Goal: Information Seeking & Learning: Learn about a topic

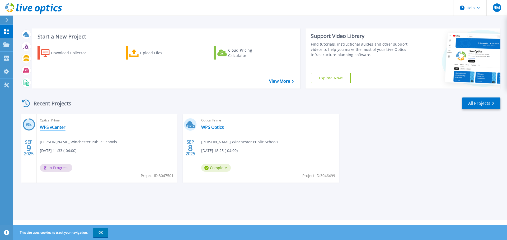
click at [59, 126] on link "WPS vCenter" at bounding box center [53, 127] width 26 height 5
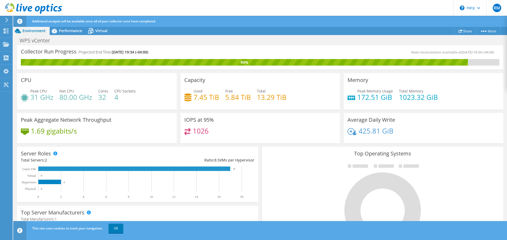
scroll to position [14, 0]
click at [117, 228] on link "OK" at bounding box center [115, 229] width 15 height 10
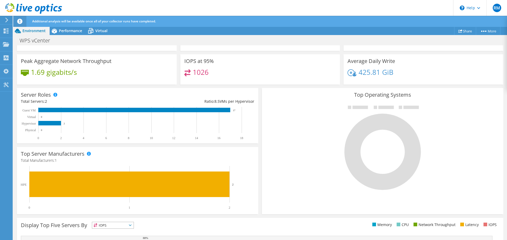
scroll to position [0, 0]
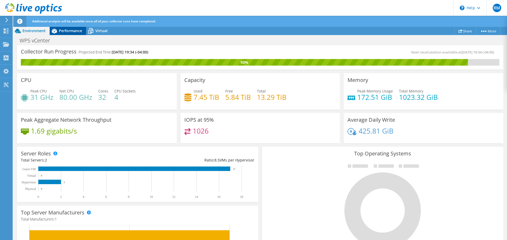
click at [73, 35] on div "Performance" at bounding box center [68, 31] width 36 height 8
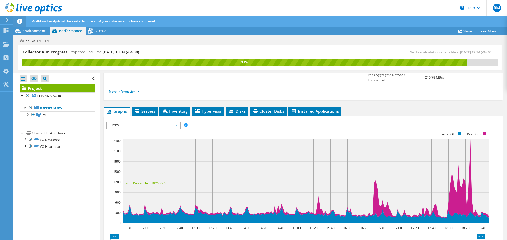
scroll to position [83, 0]
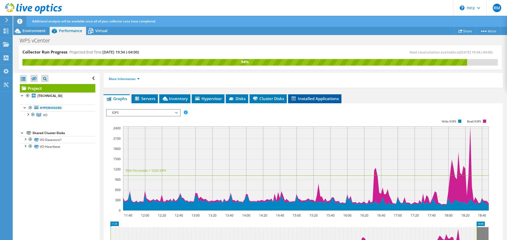
click at [315, 96] on span "Installed Applications" at bounding box center [315, 98] width 48 height 5
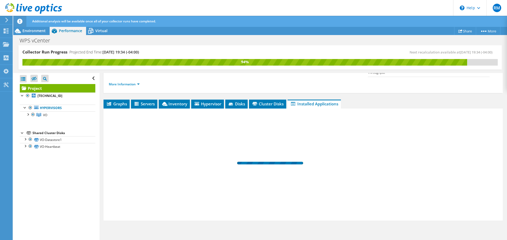
scroll to position [67, 0]
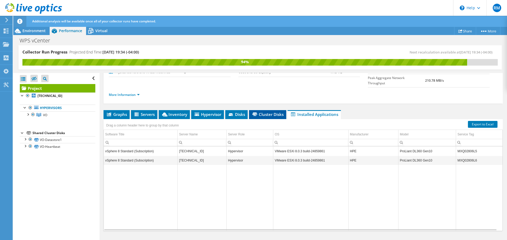
click at [274, 112] on span "Cluster Disks" at bounding box center [268, 114] width 32 height 5
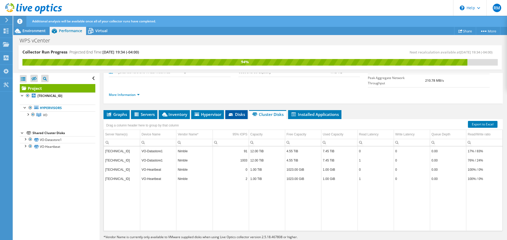
click at [236, 112] on span "Disks" at bounding box center [236, 114] width 17 height 5
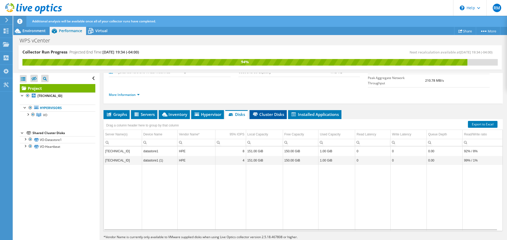
click at [258, 110] on li "Cluster Disks" at bounding box center [267, 114] width 37 height 9
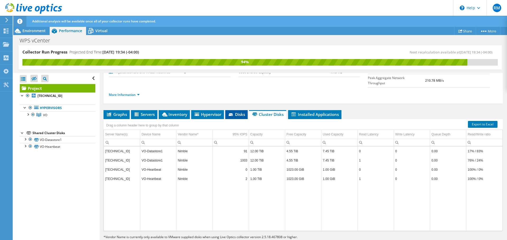
click at [233, 114] on icon at bounding box center [231, 115] width 5 height 3
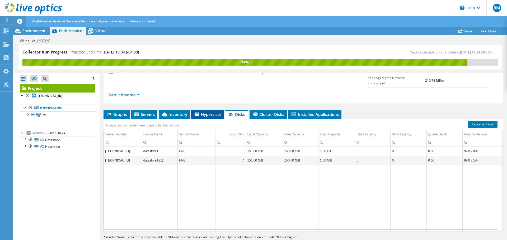
click at [199, 113] on icon at bounding box center [197, 114] width 4 height 3
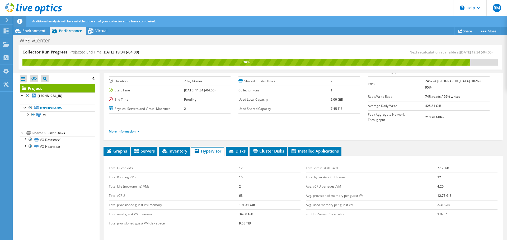
scroll to position [31, 0]
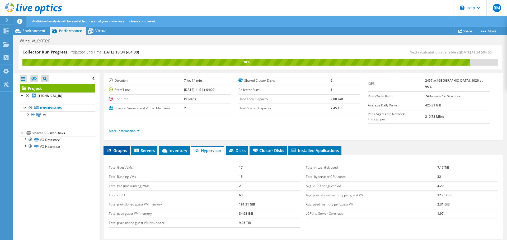
click at [117, 148] on span "Graphs" at bounding box center [116, 150] width 21 height 5
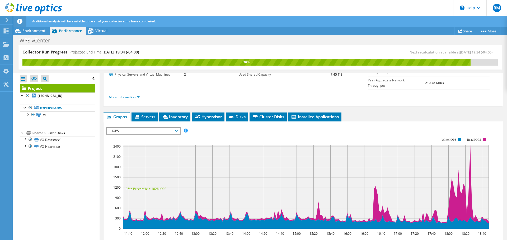
scroll to position [0, 0]
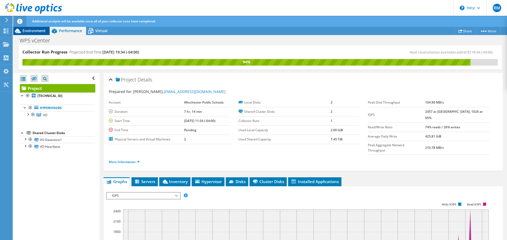
click at [31, 34] on div "Environment" at bounding box center [31, 31] width 36 height 8
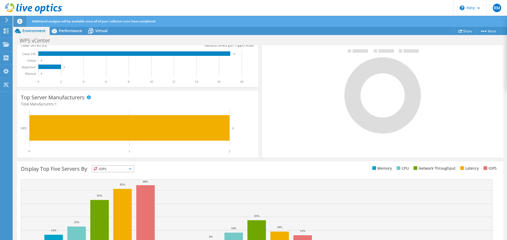
scroll to position [143, 0]
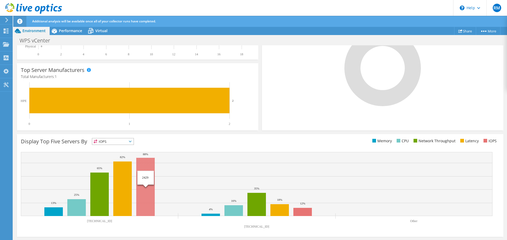
click at [150, 162] on rect at bounding box center [145, 187] width 18 height 58
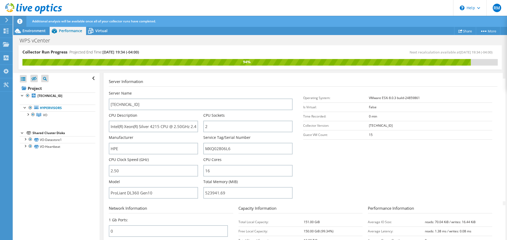
scroll to position [68, 0]
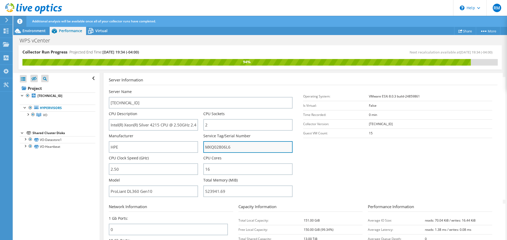
click at [245, 150] on input "MXQ02806L6" at bounding box center [247, 147] width 89 height 12
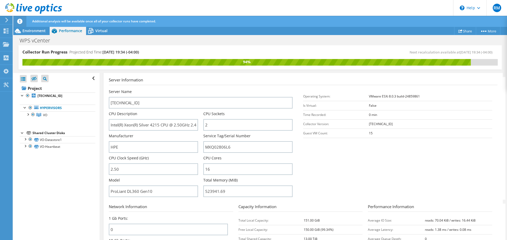
click at [316, 156] on section "Server Information Server Name 10.32.80.113 CPU Description Intel(R) Xeon(R) Si…" at bounding box center [304, 138] width 391 height 123
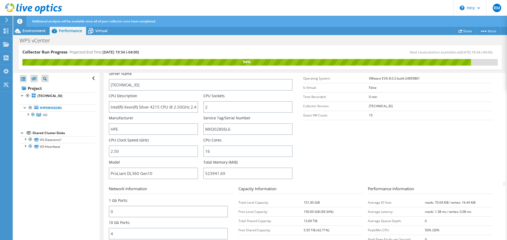
scroll to position [70, 0]
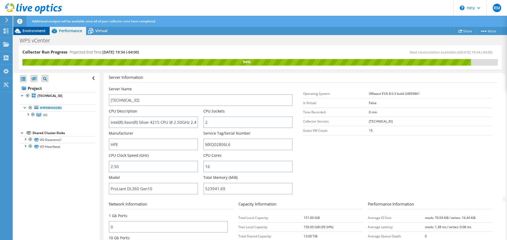
click at [36, 33] on div "Environment" at bounding box center [31, 31] width 36 height 8
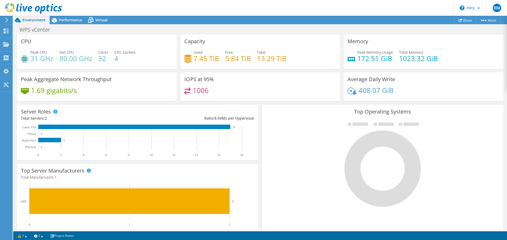
scroll to position [89, 0]
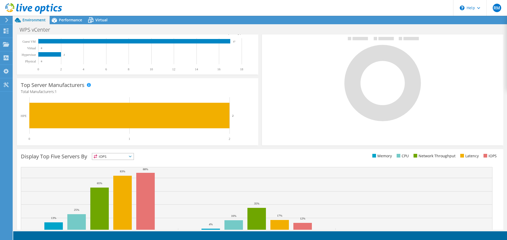
scroll to position [112, 0]
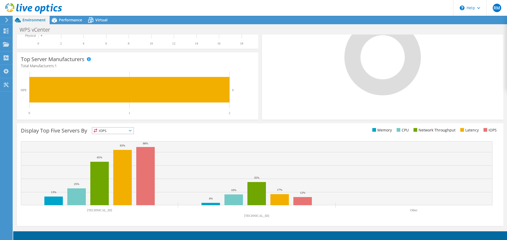
click at [117, 129] on span "IOPS" at bounding box center [112, 131] width 41 height 6
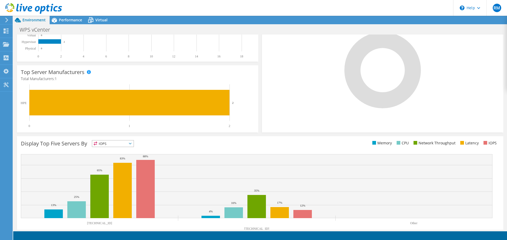
scroll to position [0, 0]
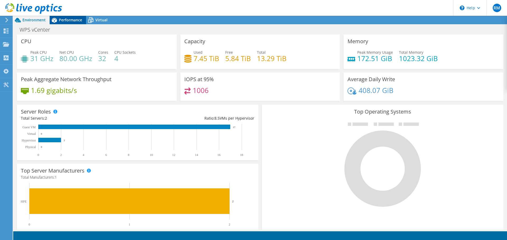
click at [65, 17] on div "Performance" at bounding box center [68, 20] width 36 height 8
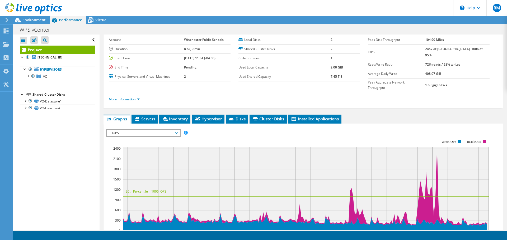
scroll to position [24, 0]
click at [304, 117] on span "Installed Applications" at bounding box center [315, 119] width 48 height 5
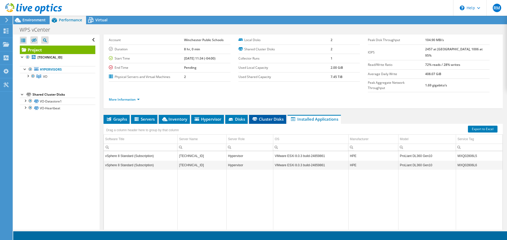
click at [269, 117] on span "Cluster Disks" at bounding box center [268, 119] width 32 height 5
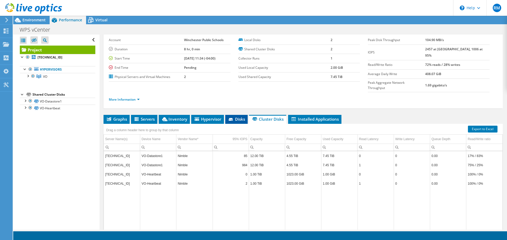
click at [233, 117] on span "Disks" at bounding box center [236, 119] width 17 height 5
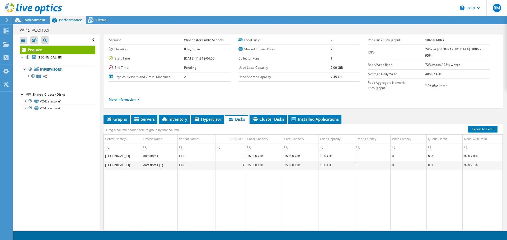
scroll to position [0, 0]
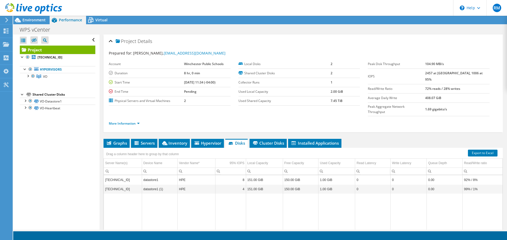
click at [103, 15] on header "RM End User [PERSON_NAME] [EMAIL_ADDRESS][DOMAIN_NAME] Winchester Public School…" at bounding box center [253, 8] width 507 height 16
click at [102, 16] on div "Virtual" at bounding box center [98, 20] width 25 height 8
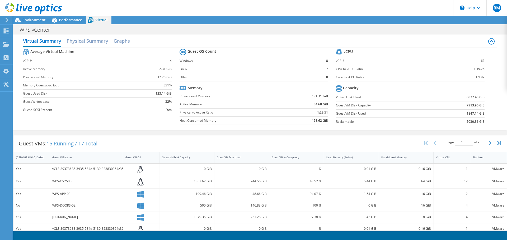
scroll to position [37, 0]
click at [313, 117] on td "158.62 GiB" at bounding box center [306, 121] width 43 height 8
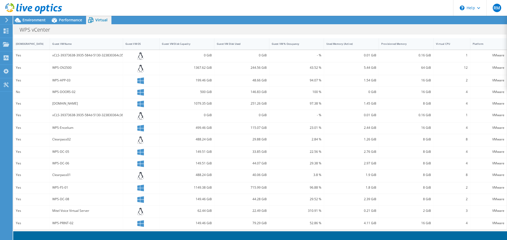
scroll to position [119, 0]
